Goal: Task Accomplishment & Management: Manage account settings

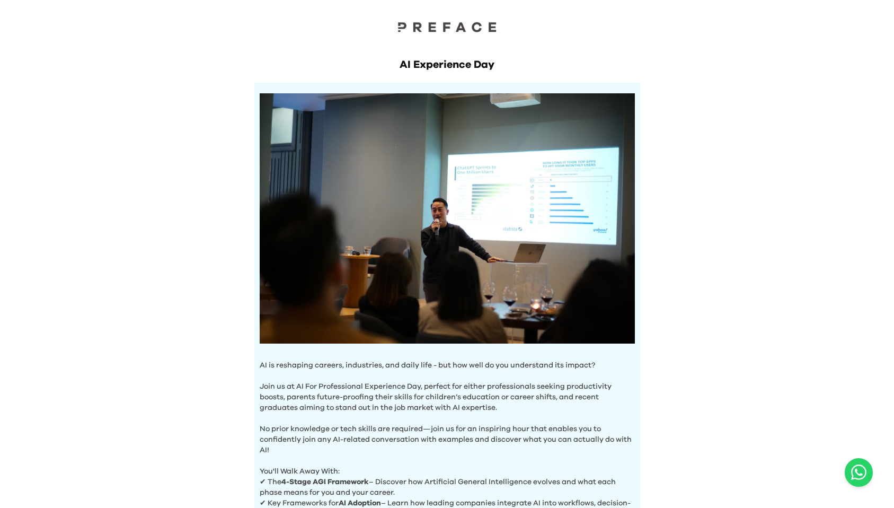
click at [644, 391] on div "AI Experience Day AI is reshaping careers, industries, and daily life - but how…" at bounding box center [447, 304] width 407 height 536
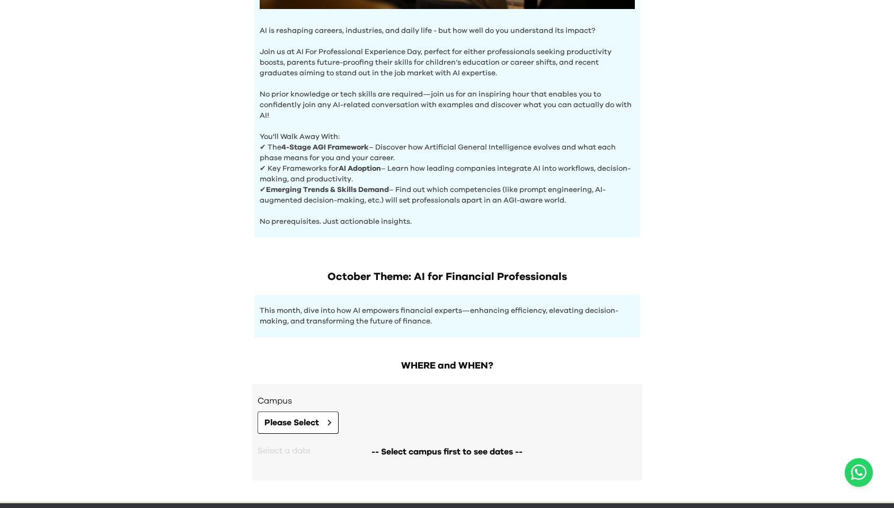
scroll to position [374, 0]
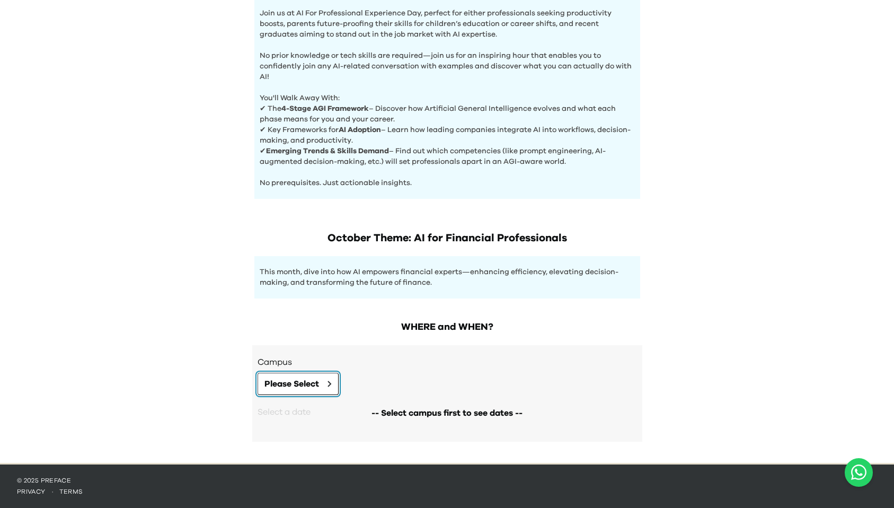
click at [313, 388] on span "Please Select" at bounding box center [291, 383] width 55 height 13
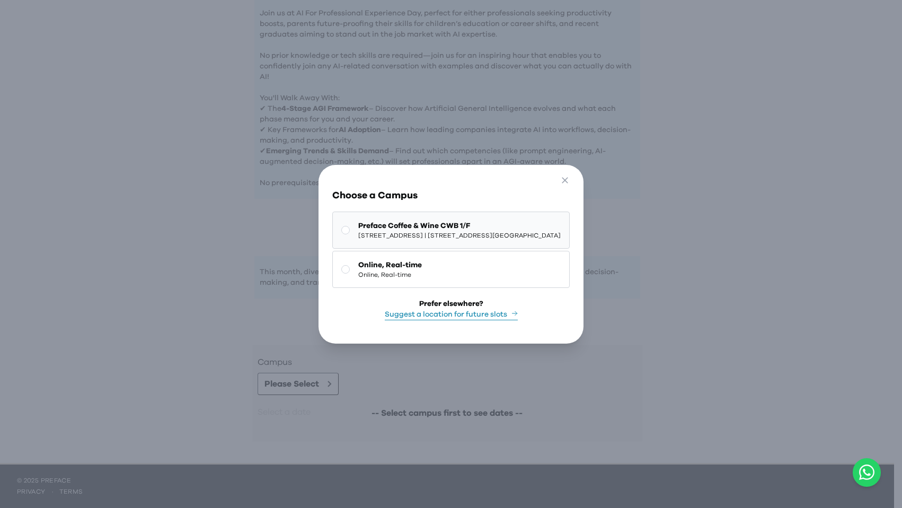
click at [393, 233] on span "1/F, The Sharp, 11 Sharp Street East, Causeway Bay | 銅鑼灣霎東街11號The Sharp 1樓" at bounding box center [459, 235] width 202 height 8
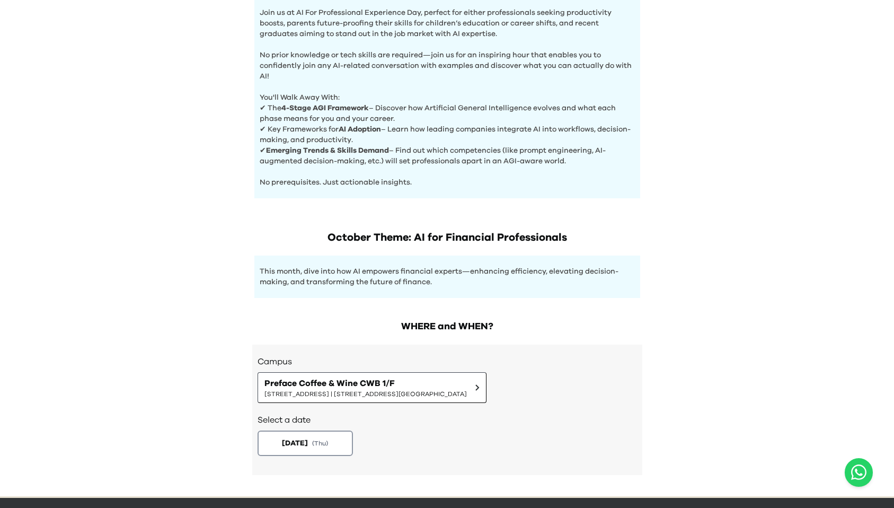
scroll to position [408, 0]
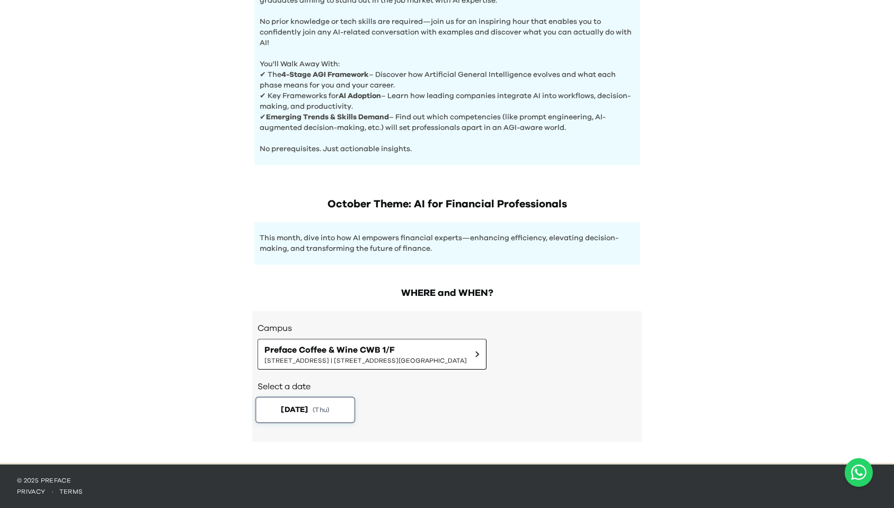
click at [326, 417] on button "2025-10-02 ( Thu )" at bounding box center [305, 409] width 100 height 26
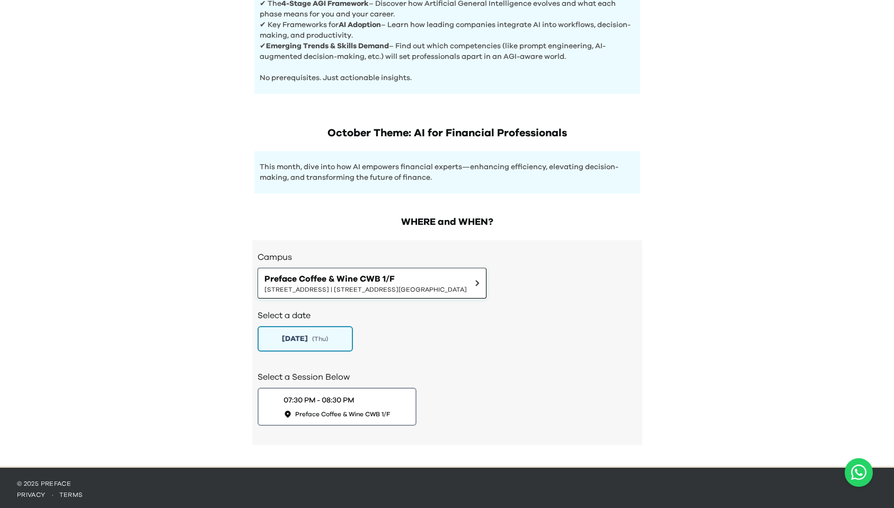
scroll to position [482, 0]
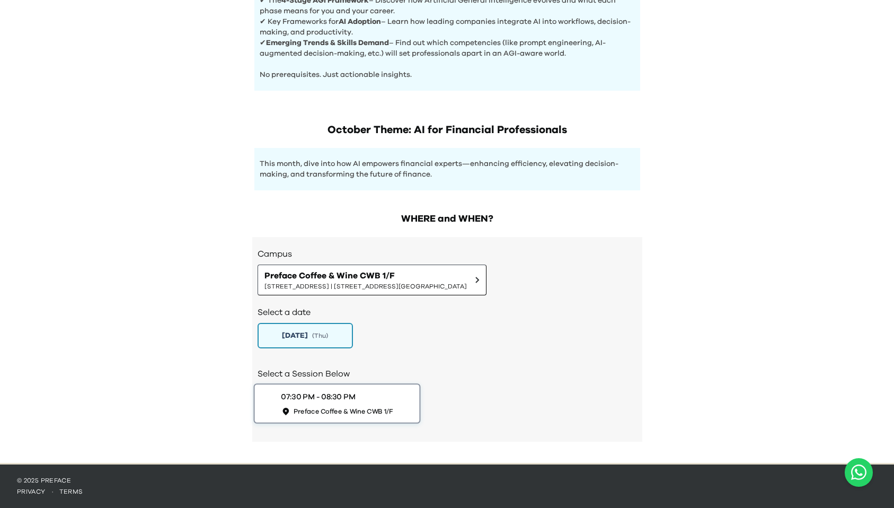
click at [347, 415] on button "07:30 PM - 08:30 PM Preface Coffee & Wine CWB 1/F" at bounding box center [336, 403] width 167 height 40
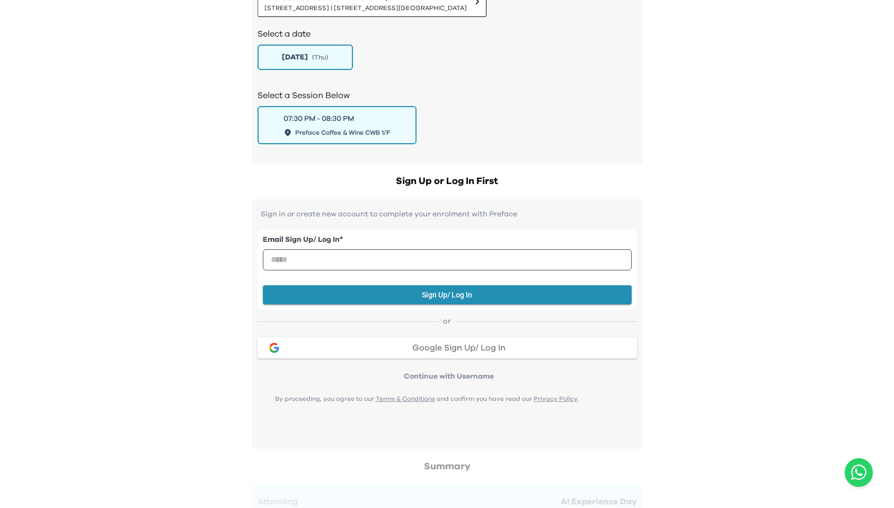
scroll to position [535, 0]
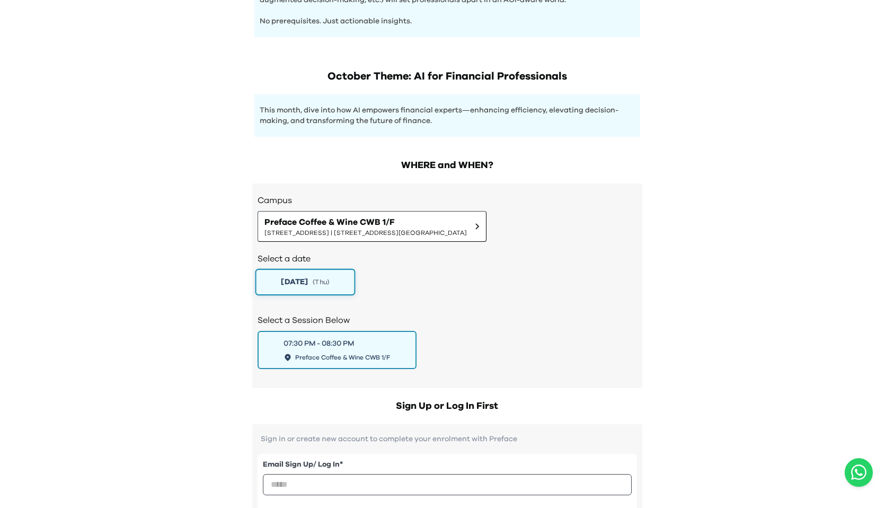
click at [340, 285] on button "2025-10-02 ( Thu )" at bounding box center [305, 282] width 100 height 26
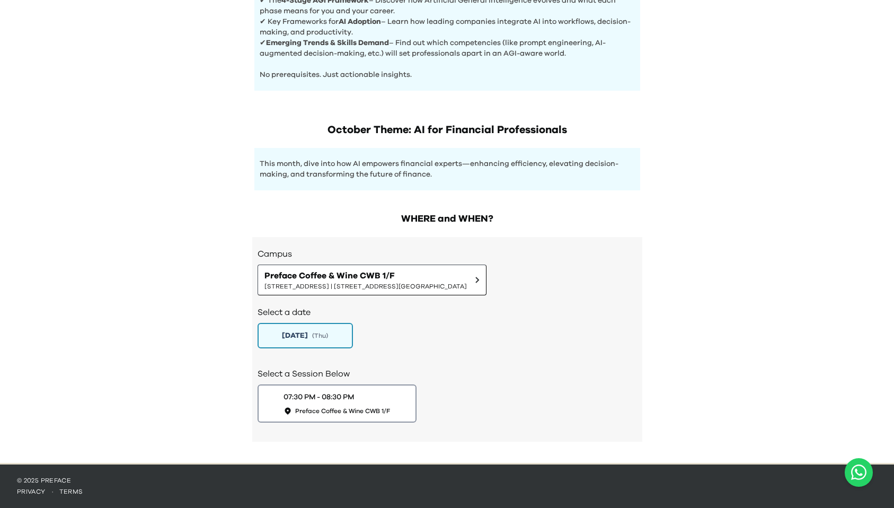
scroll to position [482, 0]
click at [334, 324] on button "2025-10-02 ( Thu )" at bounding box center [305, 335] width 100 height 26
click at [369, 394] on div "07:30 PM - 08:30 PM Preface Coffee & Wine CWB 1/F" at bounding box center [337, 403] width 112 height 24
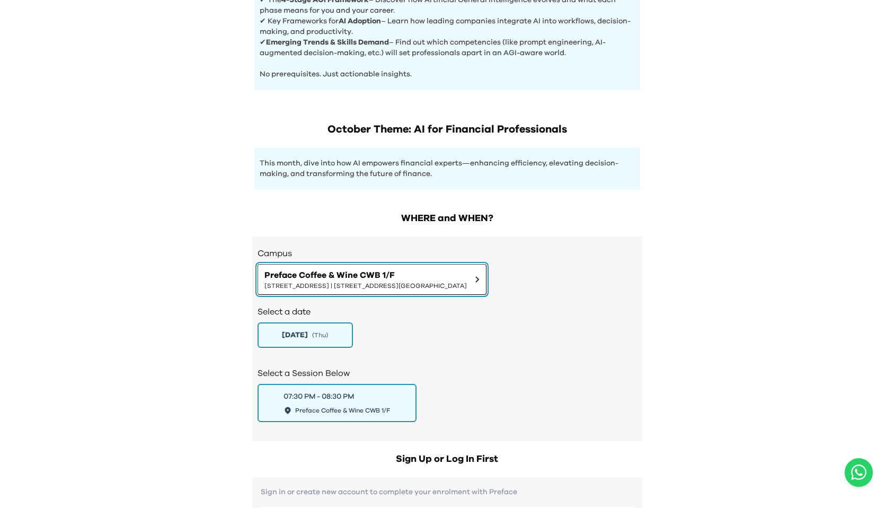
click at [429, 284] on span "1/F, The Sharp, 11 Sharp Street East, Causeway Bay | 銅鑼灣霎東街11號The Sharp 1樓" at bounding box center [365, 285] width 202 height 8
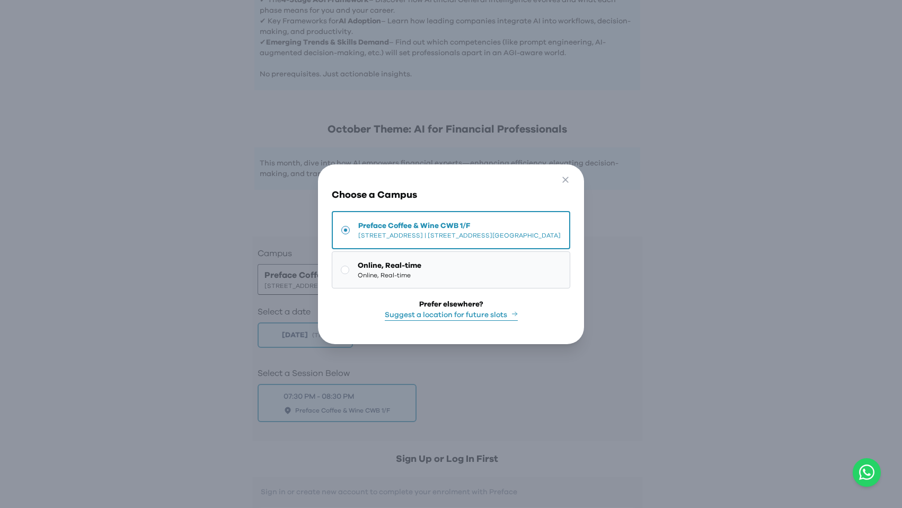
click at [511, 267] on button "Online, Real-time Online, Real-time" at bounding box center [451, 269] width 238 height 37
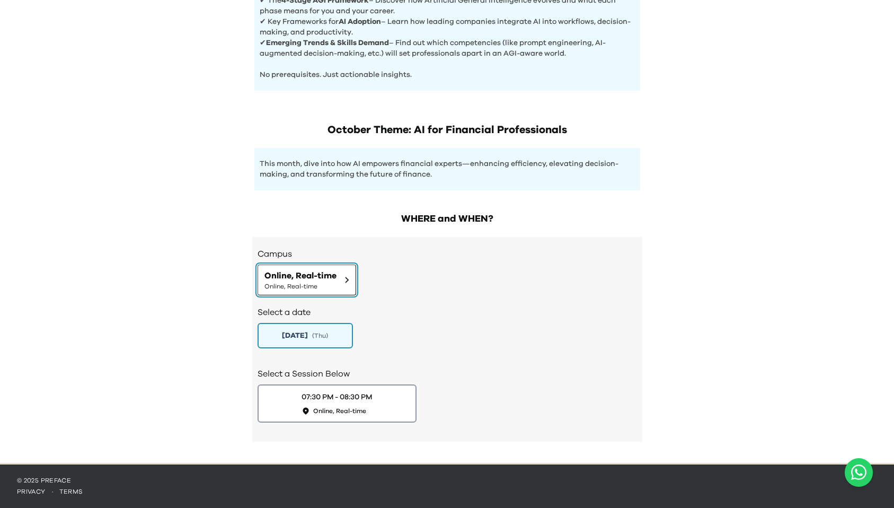
click at [337, 282] on button "Online, Real-time Online, Real-time" at bounding box center [307, 279] width 99 height 31
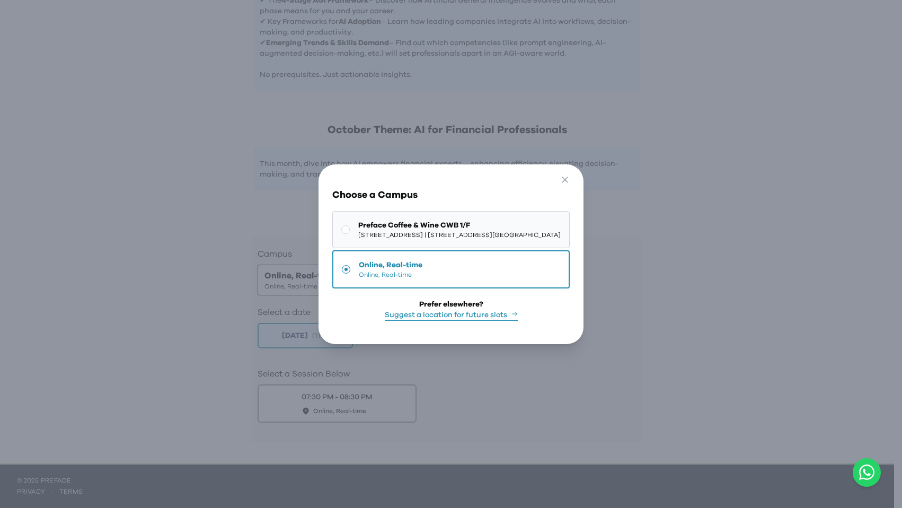
click at [365, 231] on span "1/F, The Sharp, 11 Sharp Street East, Causeway Bay | 銅鑼灣霎東街11號The Sharp 1樓" at bounding box center [459, 235] width 202 height 8
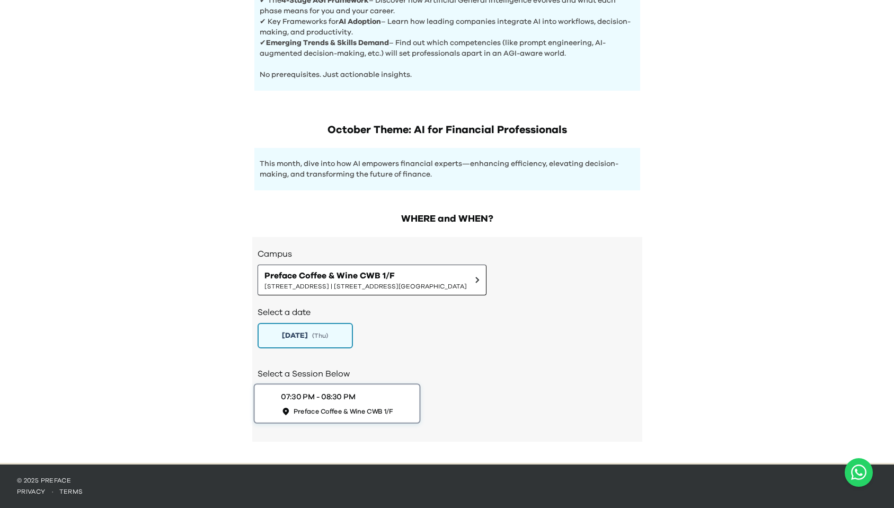
click at [404, 390] on button "07:30 PM - 08:30 PM Preface Coffee & Wine CWB 1/F" at bounding box center [336, 403] width 167 height 40
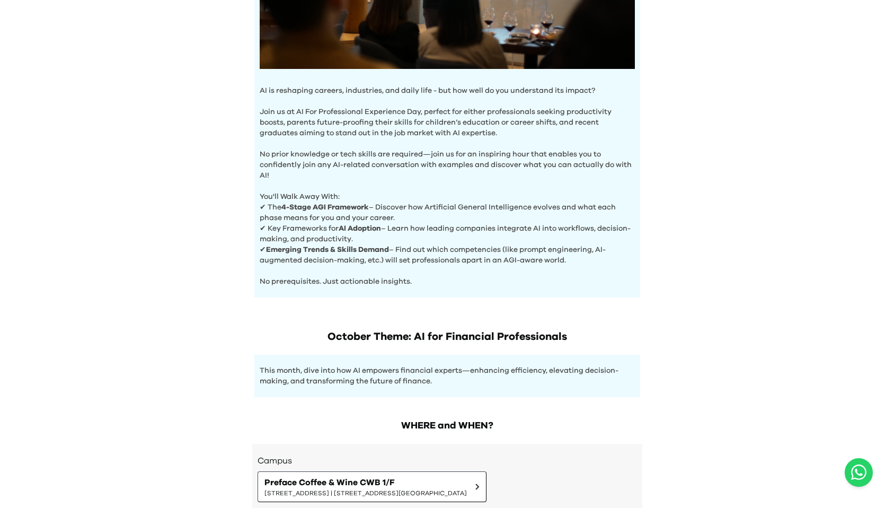
scroll to position [0, 0]
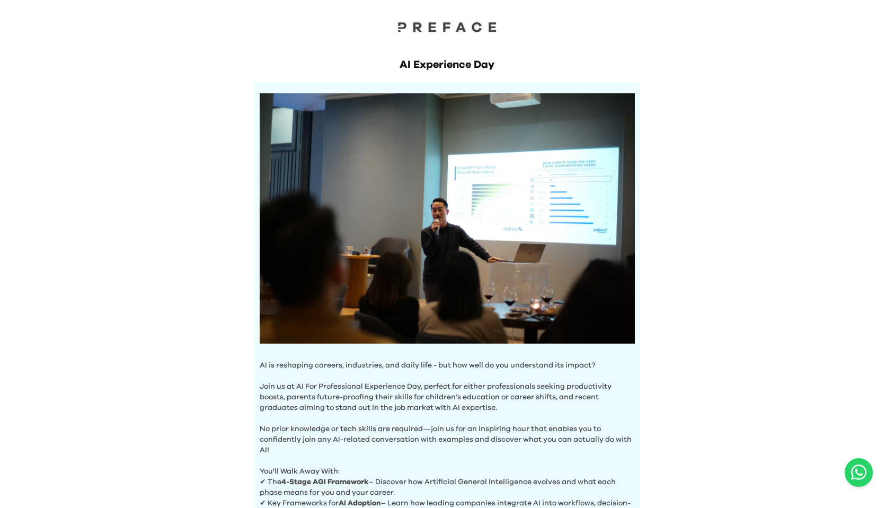
drag, startPoint x: 429, startPoint y: 31, endPoint x: 357, endPoint y: 68, distance: 81.8
click at [356, 68] on div "AI Experience Day AI is reshaping careers, industries, and daily life - but how…" at bounding box center [447, 304] width 407 height 536
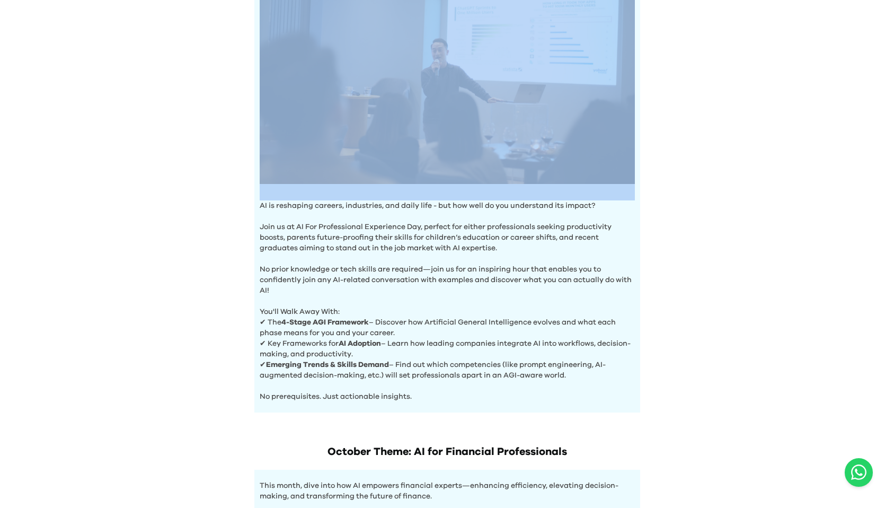
scroll to position [180, 0]
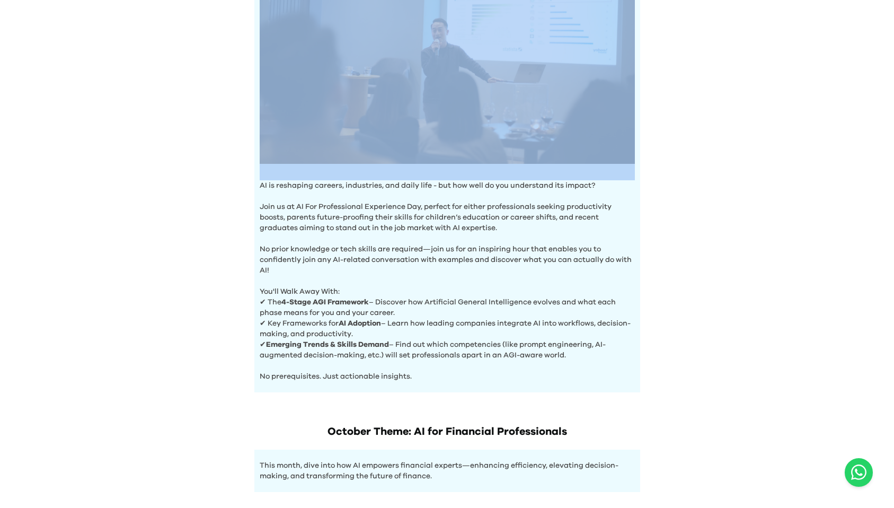
click at [300, 306] on p "✔ The 4-Stage AGI Framework – Discover how Artificial General Intelligence evol…" at bounding box center [447, 307] width 375 height 21
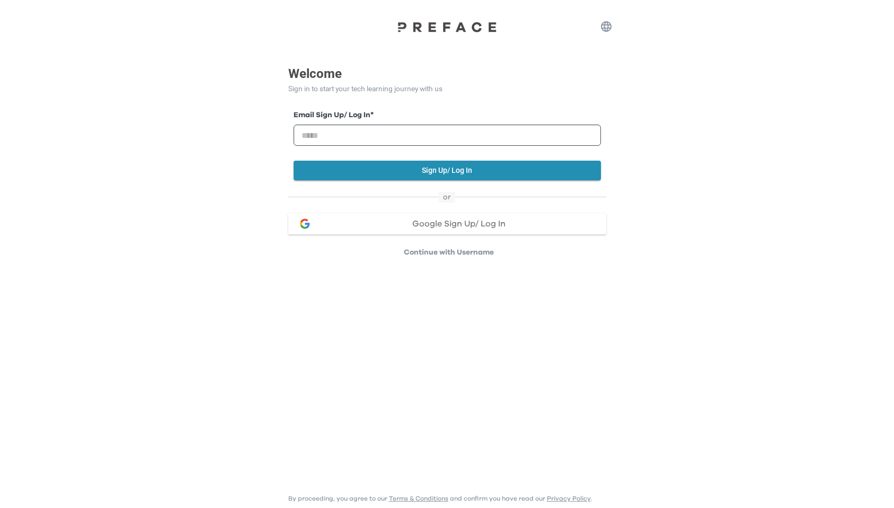
click at [374, 208] on div "Email Sign Up/ Log In * Sign Up/ Log In or Google Sign Up/ Log In Continue with…" at bounding box center [447, 176] width 318 height 164
drag, startPoint x: 374, startPoint y: 220, endPoint x: 350, endPoint y: 249, distance: 37.2
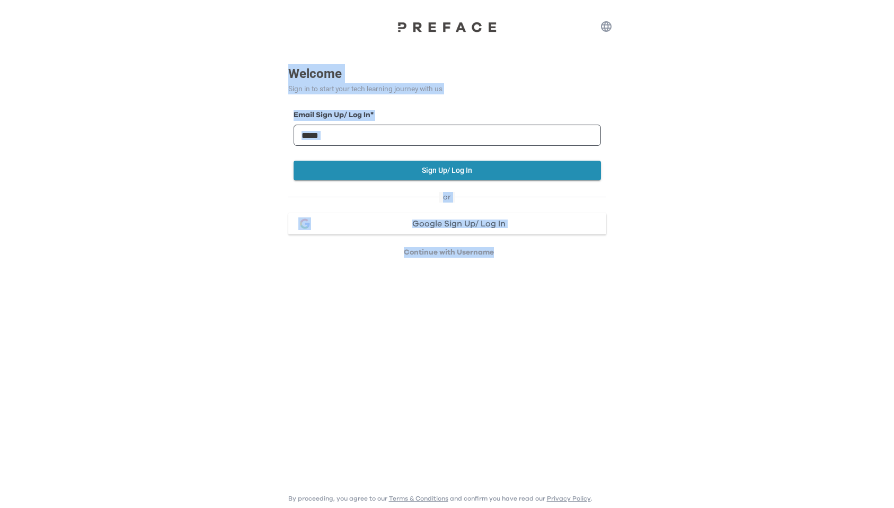
drag, startPoint x: 350, startPoint y: 249, endPoint x: 191, endPoint y: 60, distance: 246.7
click at [191, 60] on html "Welcome Sign in to start your tech learning journey with us Email Sign Up/ Log …" at bounding box center [447, 135] width 894 height 270
click at [191, 60] on div "Welcome Sign in to start your tech learning journey with us Email Sign Up/ Log …" at bounding box center [447, 129] width 894 height 258
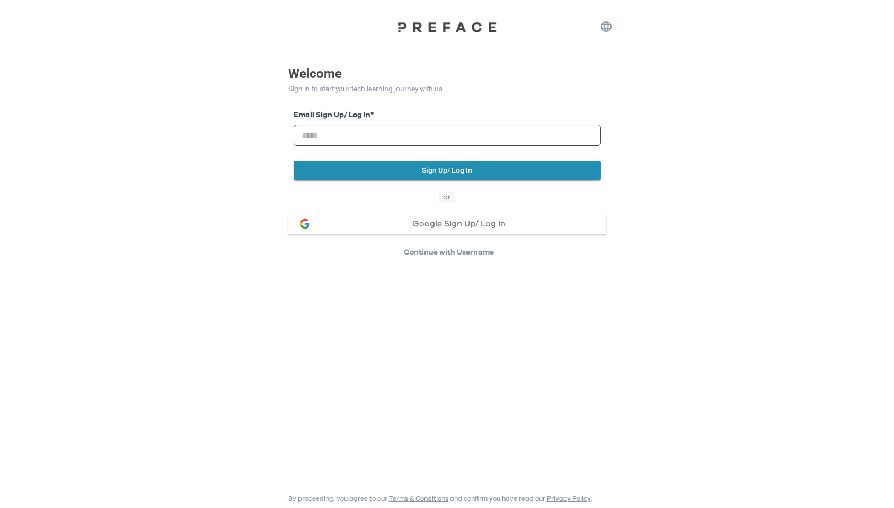
click at [297, 32] on div at bounding box center [447, 26] width 339 height 11
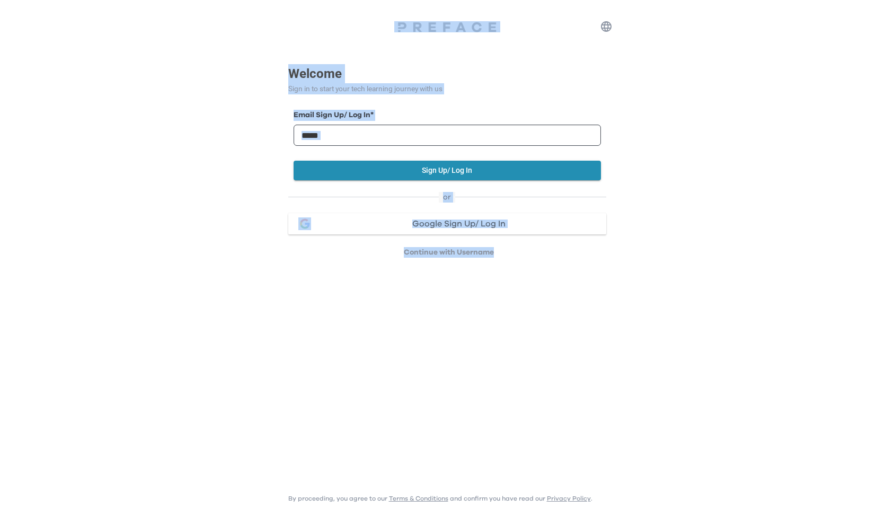
drag, startPoint x: 290, startPoint y: 20, endPoint x: 590, endPoint y: 352, distance: 447.6
click at [591, 270] on html "Welcome Sign in to start your tech learning journey with us Email Sign Up/ Log …" at bounding box center [447, 135] width 894 height 270
click at [587, 270] on html "Welcome Sign in to start your tech learning journey with us Email Sign Up/ Log …" at bounding box center [447, 135] width 894 height 270
drag, startPoint x: 594, startPoint y: 350, endPoint x: 284, endPoint y: 67, distance: 419.4
click at [284, 67] on html "Welcome Sign in to start your tech learning journey with us Email Sign Up/ Log …" at bounding box center [447, 135] width 894 height 270
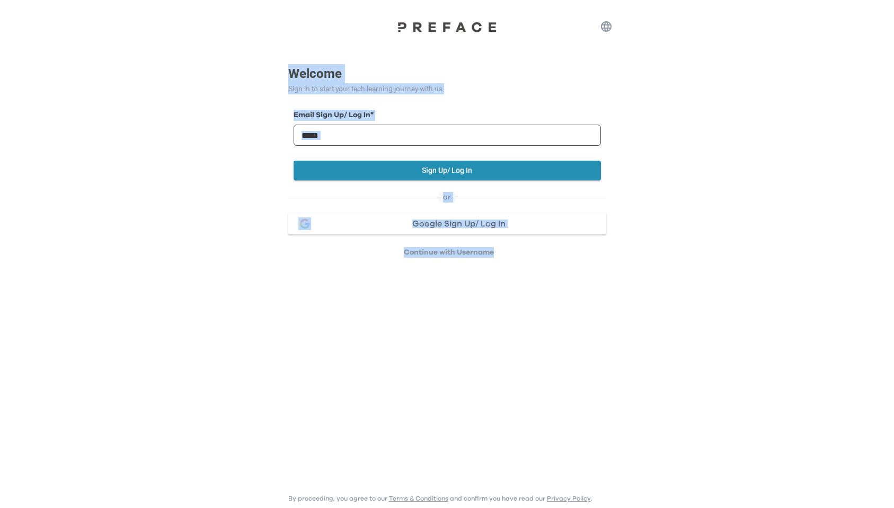
click at [327, 77] on p "Welcome" at bounding box center [447, 73] width 318 height 19
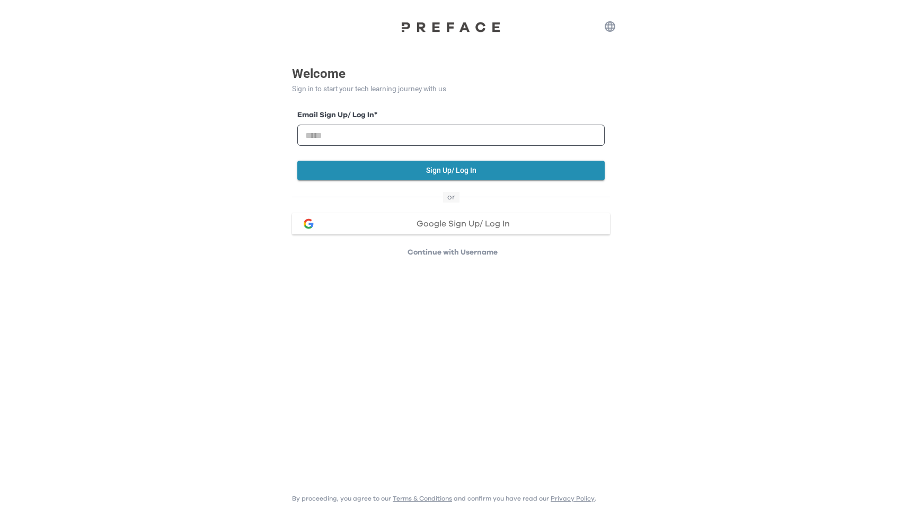
click at [831, 270] on html "Welcome Sign in to start your tech learning journey with us Email Sign Up/ Log …" at bounding box center [451, 135] width 902 height 270
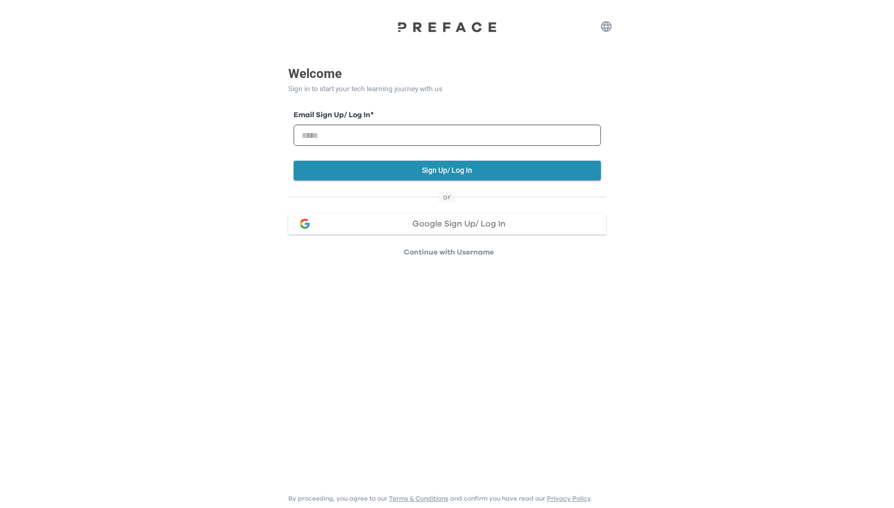
click at [457, 228] on button "Google Sign Up/ Log In" at bounding box center [447, 223] width 318 height 21
